Goal: Find specific page/section: Find specific page/section

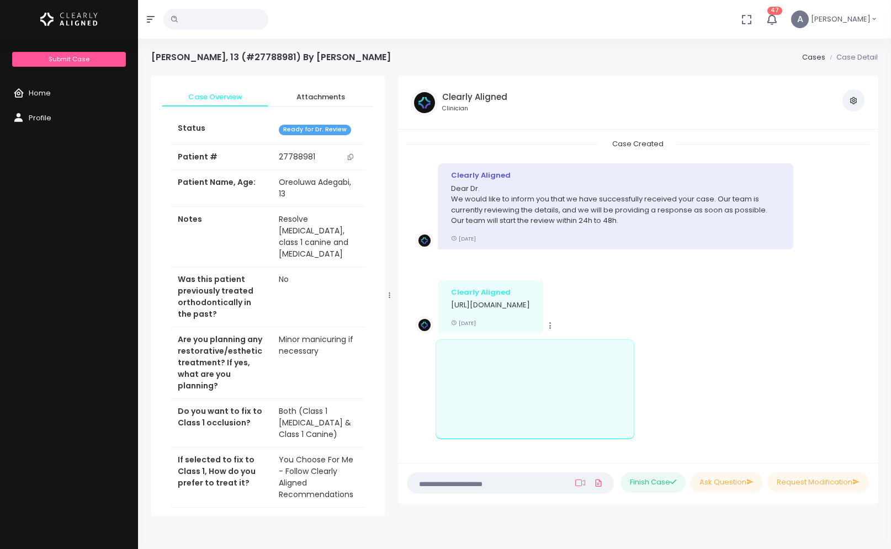
scroll to position [1649, 0]
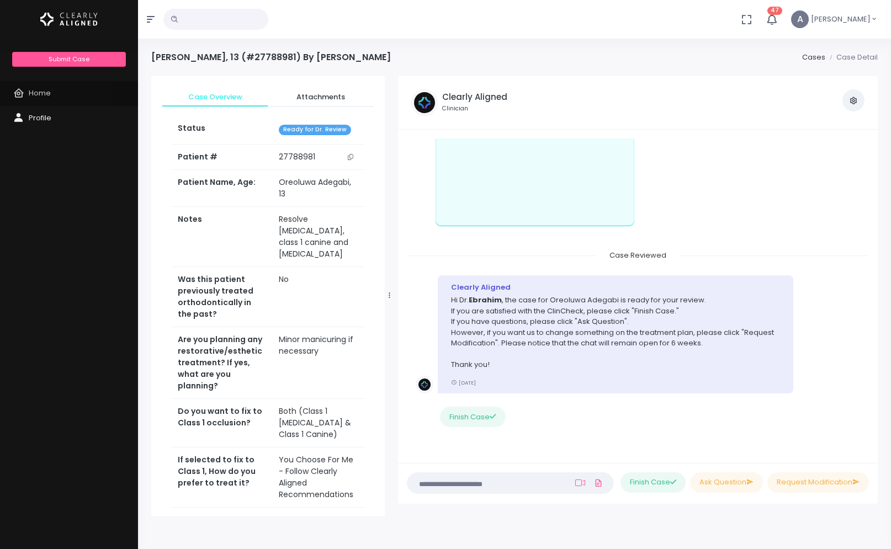
click at [52, 90] on link "Home" at bounding box center [69, 93] width 138 height 25
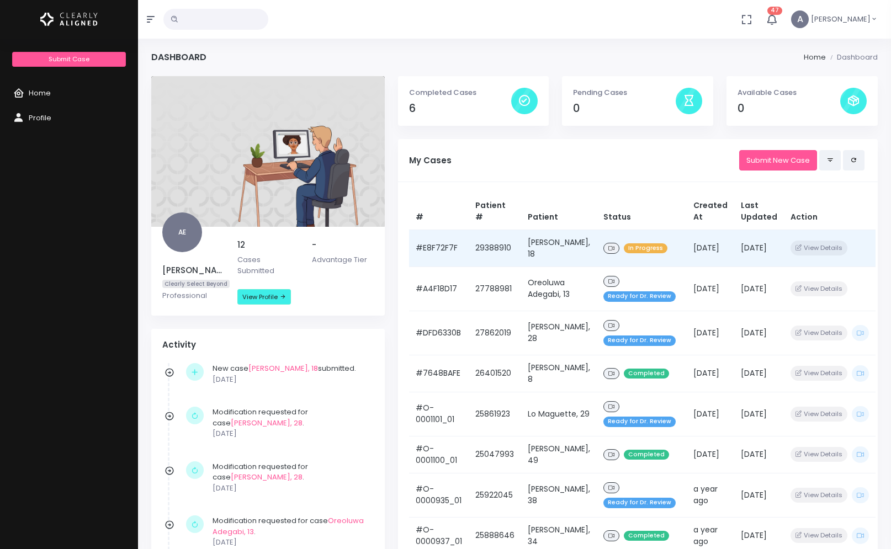
click at [478, 256] on td "29388910" at bounding box center [495, 248] width 52 height 37
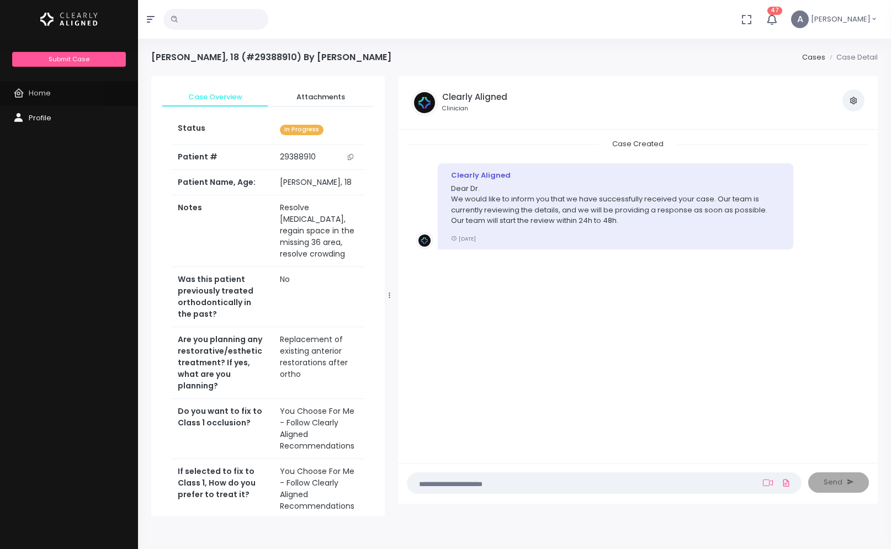
click at [45, 95] on span "Home" at bounding box center [40, 93] width 22 height 10
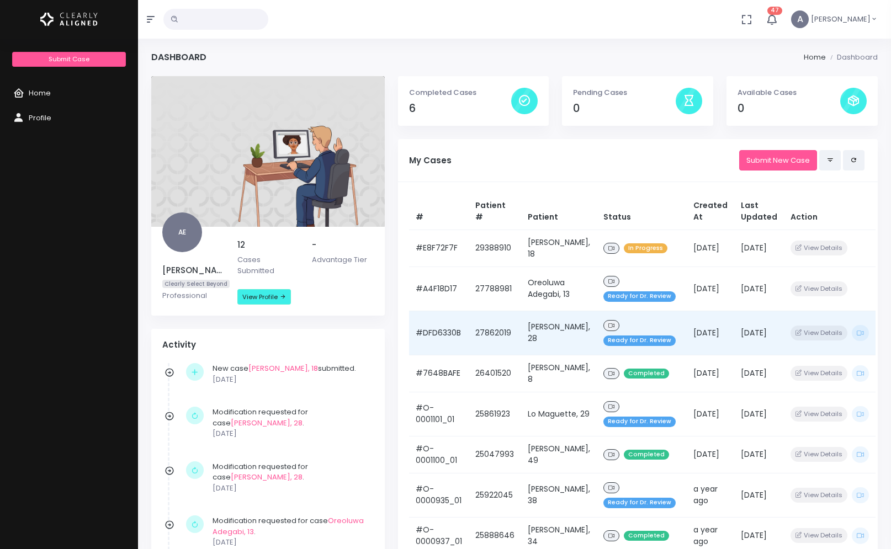
click at [480, 341] on td "27862019" at bounding box center [495, 333] width 52 height 44
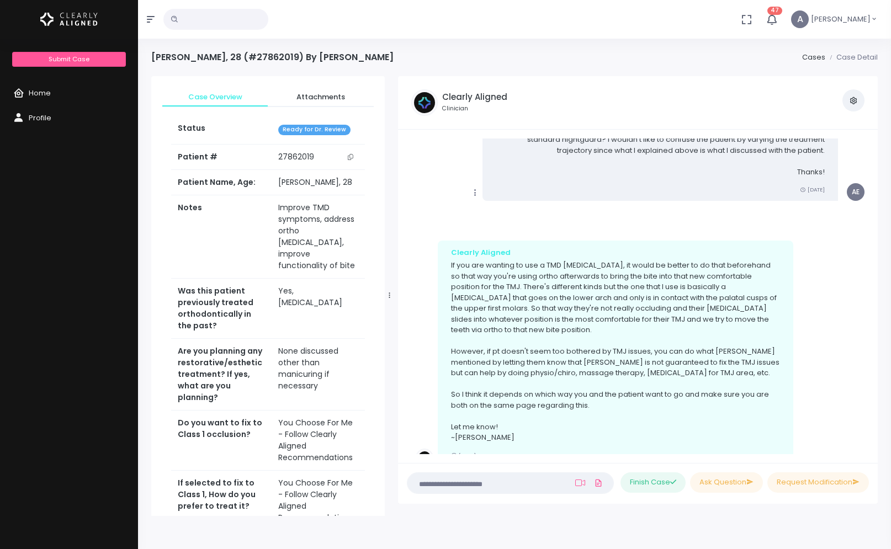
scroll to position [563, 0]
